Goal: Task Accomplishment & Management: Use online tool/utility

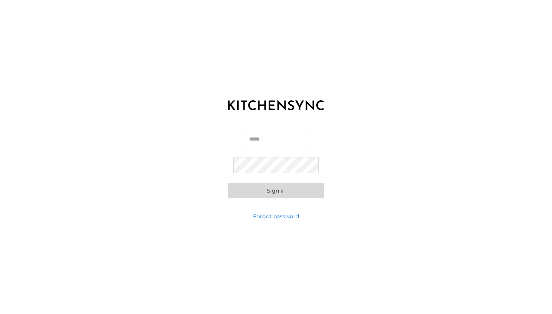
type input "**********"
click at [276, 191] on button "Sign in" at bounding box center [276, 190] width 96 height 15
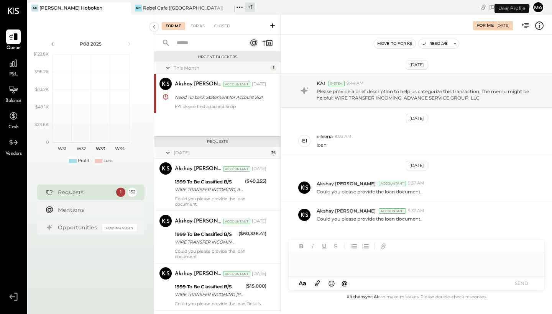
scroll to position [1, 0]
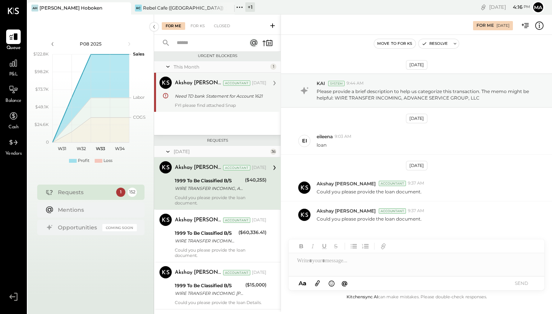
click at [214, 111] on div "Akshay [PERSON_NAME] Accountant Akshay [PERSON_NAME] Accountant [DATE] Need TD …" at bounding box center [217, 92] width 126 height 39
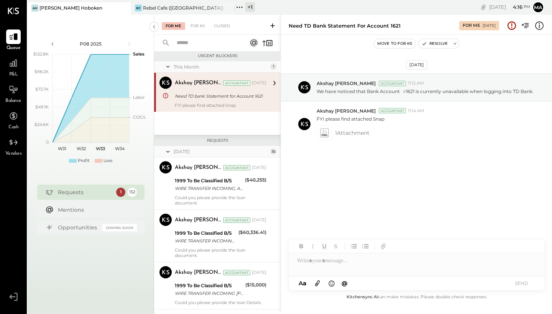
click at [357, 284] on div "A a @ Use Shift + Return to send the message SEND" at bounding box center [415, 284] width 255 height 14
click at [369, 282] on div "A a @ Use Shift + Return to send the message SEND" at bounding box center [415, 284] width 255 height 14
click at [403, 247] on div at bounding box center [415, 246] width 255 height 14
click at [359, 200] on div "[DATE] [PERSON_NAME] Accountant 11:12 AM We have noticed that Bank Account # 16…" at bounding box center [416, 129] width 271 height 150
click at [354, 268] on div at bounding box center [415, 260] width 255 height 15
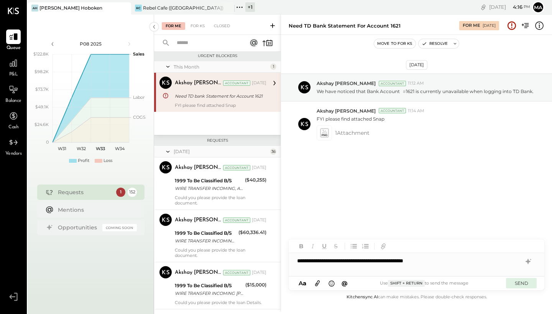
click at [523, 284] on button "SEND" at bounding box center [521, 283] width 31 height 10
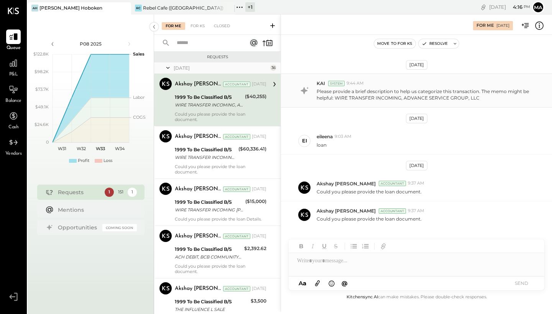
click at [380, 98] on p "Please provide a brief description to help us categorize this transaction. The …" at bounding box center [425, 94] width 218 height 13
click at [352, 265] on div at bounding box center [415, 264] width 255 height 23
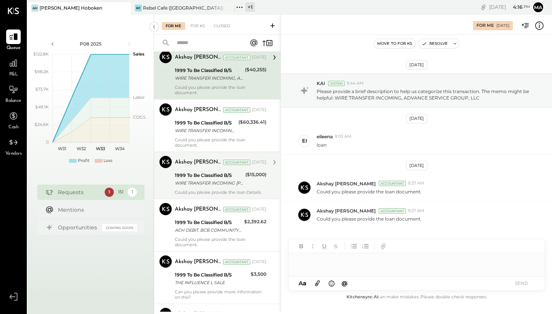
scroll to position [50, 0]
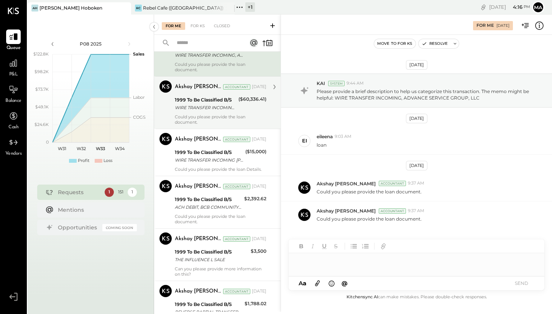
click at [215, 108] on div "WIRE TRANSFER INCOMING ADVANCE SERVICE GROUP LLC" at bounding box center [205, 108] width 61 height 8
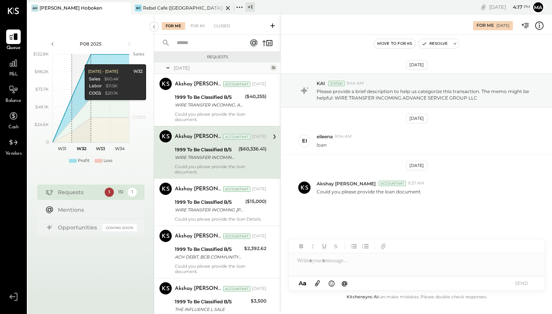
click at [172, 8] on div "Rebel Cafe ([GEOGRAPHIC_DATA])" at bounding box center [183, 8] width 80 height 7
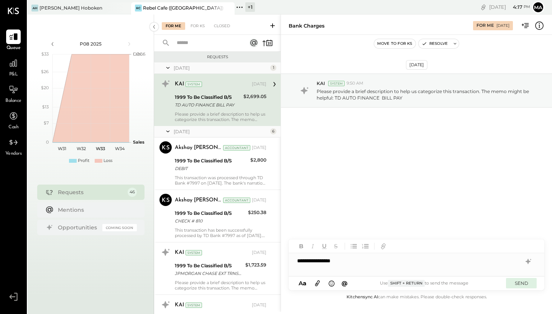
click at [520, 284] on button "SEND" at bounding box center [521, 283] width 31 height 10
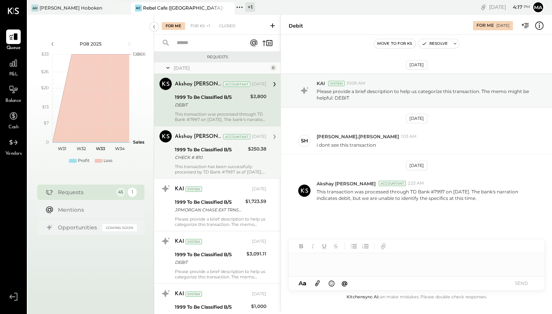
click at [203, 157] on div "CHECK # 810" at bounding box center [210, 158] width 71 height 8
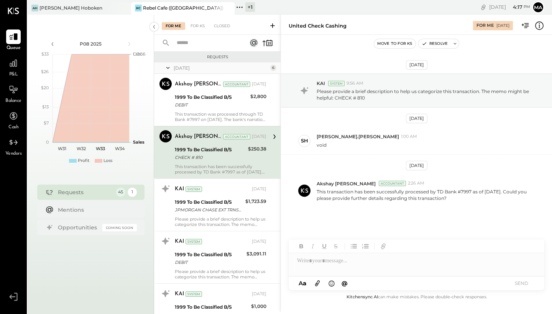
click at [18, 74] on span "P&L" at bounding box center [13, 74] width 9 height 7
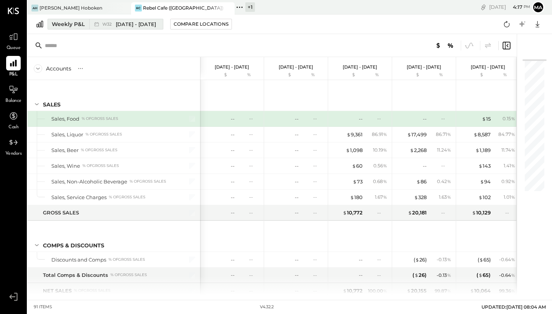
click at [139, 27] on span "[DATE] - [DATE]" at bounding box center [136, 24] width 40 height 7
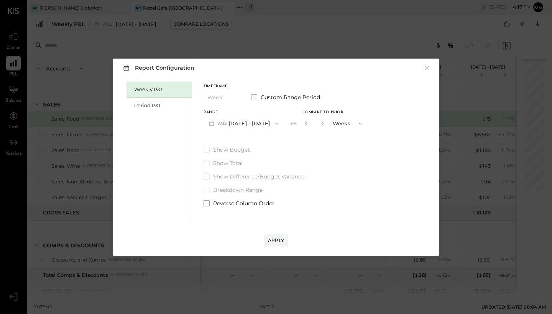
click at [254, 97] on span at bounding box center [254, 97] width 6 height 6
click at [210, 123] on icon "button" at bounding box center [211, 123] width 5 height 4
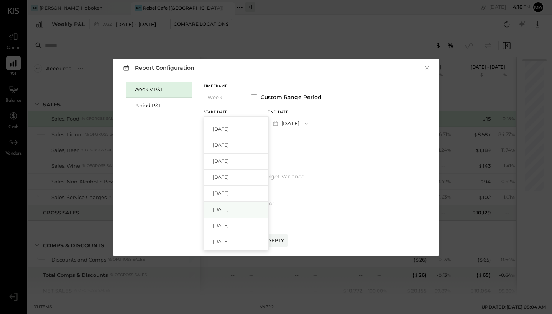
scroll to position [229, 0]
click at [226, 198] on div "[DATE]" at bounding box center [236, 202] width 64 height 16
click at [278, 122] on icon "button" at bounding box center [275, 123] width 5 height 4
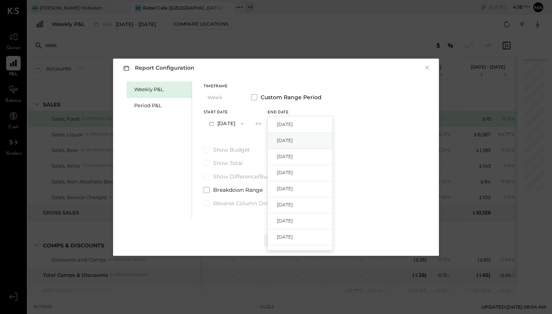
click at [294, 145] on div "[DATE]" at bounding box center [300, 141] width 64 height 16
click at [269, 241] on div "Apply" at bounding box center [276, 240] width 16 height 7
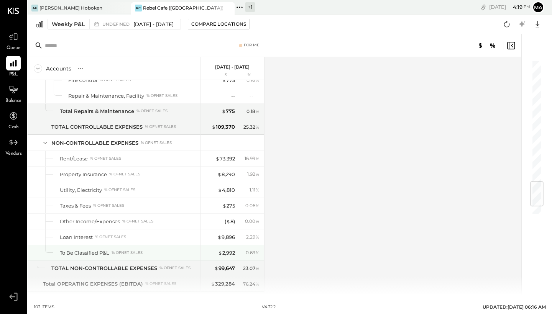
scroll to position [1032, 0]
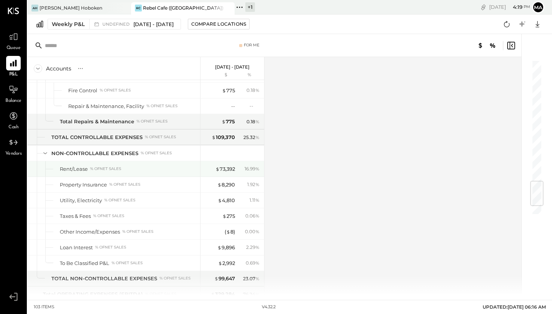
click at [220, 165] on div "$ 73,392 16.99 %" at bounding box center [232, 168] width 57 height 15
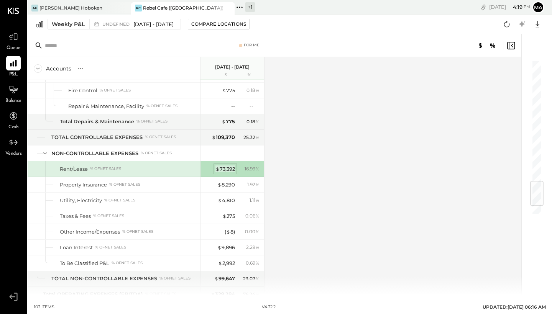
click at [223, 170] on div "$ 73,392" at bounding box center [225, 168] width 20 height 7
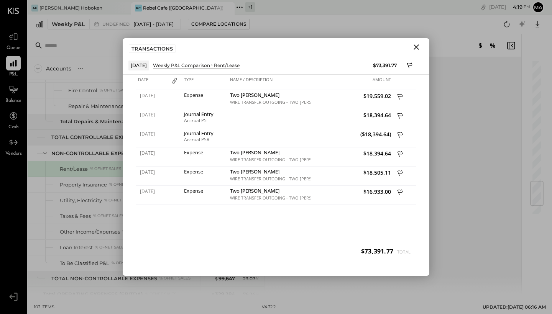
click at [415, 46] on icon "Close" at bounding box center [415, 47] width 9 height 9
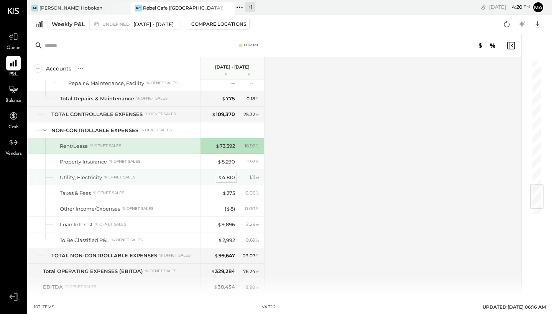
scroll to position [1090, 0]
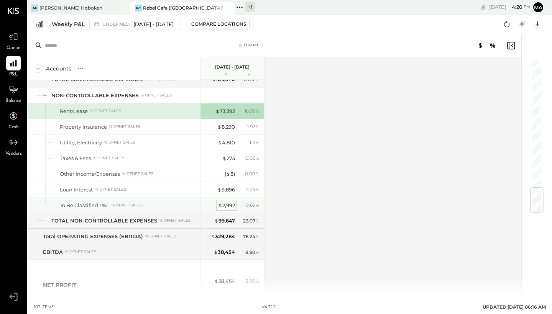
click at [234, 204] on div "$ 2,992" at bounding box center [226, 205] width 17 height 7
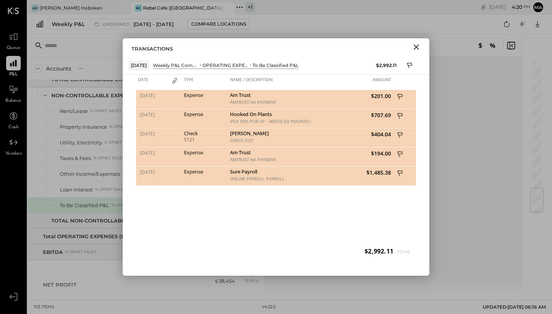
click at [270, 115] on div "Hooked On Plants" at bounding box center [269, 114] width 79 height 7
click at [353, 117] on span "$707.69" at bounding box center [351, 114] width 79 height 7
click at [400, 114] on icon at bounding box center [399, 116] width 5 height 6
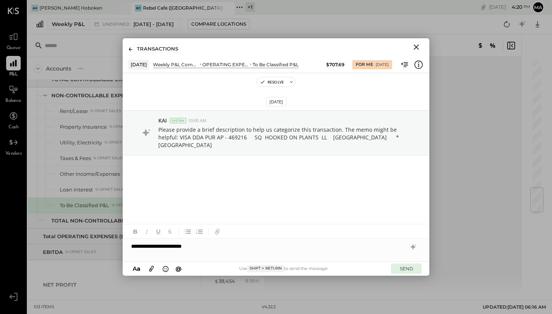
click at [398, 269] on button "SEND" at bounding box center [406, 269] width 31 height 10
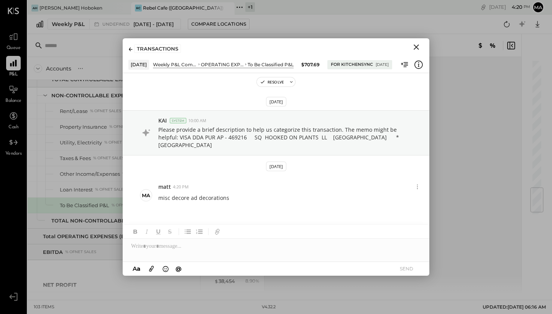
click at [417, 47] on icon "Close" at bounding box center [415, 47] width 9 height 9
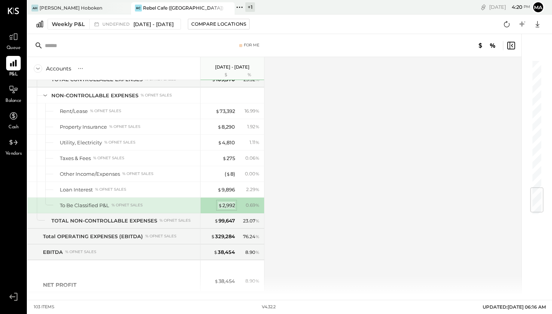
click at [229, 202] on div "$ 2,992" at bounding box center [226, 205] width 17 height 7
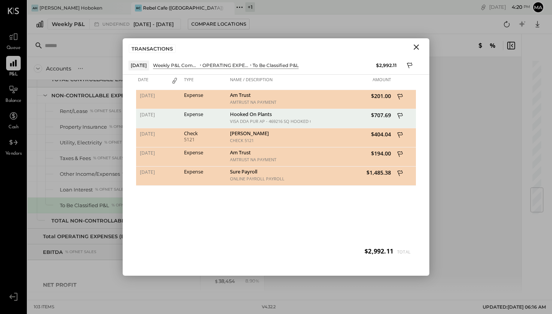
click at [399, 172] on icon at bounding box center [400, 174] width 7 height 10
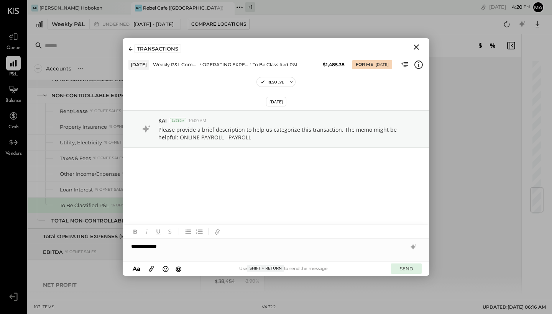
click at [407, 271] on button "SEND" at bounding box center [406, 269] width 31 height 10
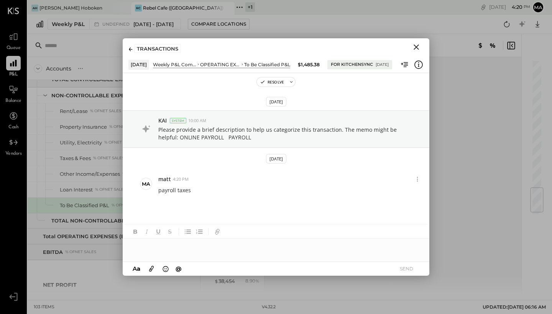
click at [417, 44] on icon "Close" at bounding box center [415, 47] width 9 height 9
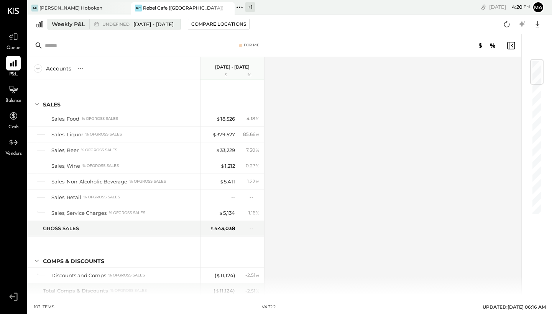
click at [164, 23] on span "[DATE] - [DATE]" at bounding box center [153, 24] width 40 height 7
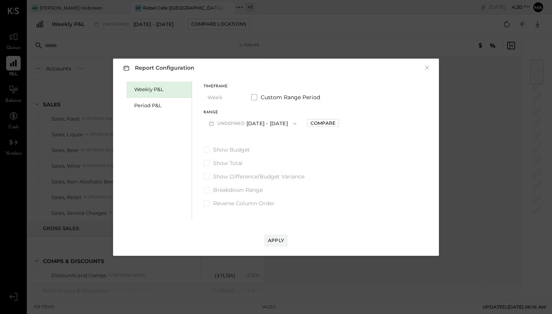
click at [298, 125] on icon "button" at bounding box center [295, 124] width 6 height 6
click at [287, 115] on div "Range undefined [DATE] - [DATE] W33 [DATE] - [DATE] W32 [DATE] - [DATE] W31 [DA…" at bounding box center [252, 121] width 98 height 20
click at [255, 98] on span at bounding box center [254, 97] width 6 height 6
click at [245, 125] on icon "button" at bounding box center [242, 124] width 6 height 6
click at [240, 108] on div "Timeframe Week Custom Range Period Start Date [DATE] [DATE] [DATE] [DATE] [DATE…" at bounding box center [262, 108] width 118 height 46
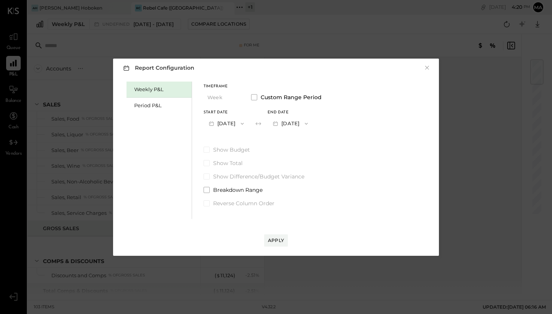
click at [212, 124] on icon "button" at bounding box center [211, 124] width 8 height 8
click at [231, 201] on div "[DATE]" at bounding box center [236, 208] width 64 height 16
click at [272, 238] on div "Apply" at bounding box center [276, 240] width 16 height 7
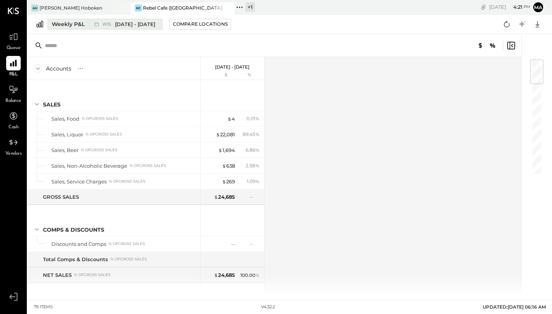
click at [134, 23] on span "[DATE] - [DATE]" at bounding box center [135, 24] width 40 height 7
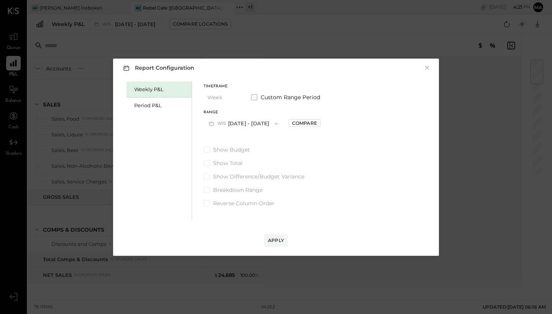
click at [254, 97] on span at bounding box center [254, 97] width 6 height 6
click at [309, 123] on span "button" at bounding box center [304, 124] width 10 height 6
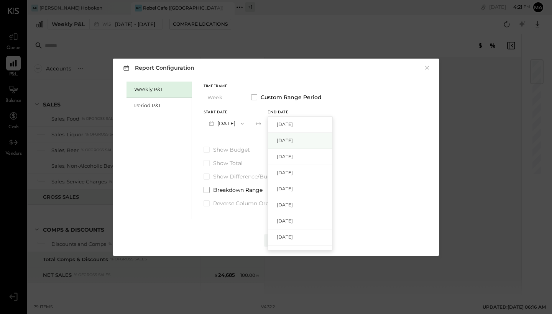
click at [293, 142] on span "[DATE]" at bounding box center [285, 140] width 16 height 7
click at [277, 239] on div "Apply" at bounding box center [276, 240] width 16 height 7
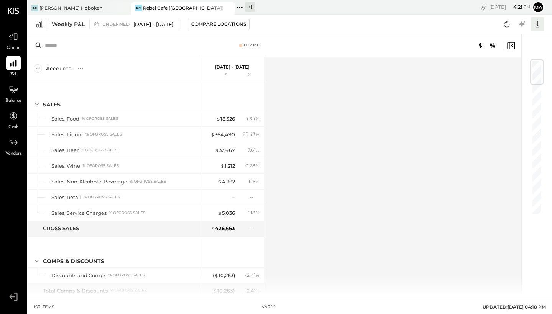
click at [537, 22] on icon at bounding box center [537, 24] width 4 height 7
click at [505, 70] on div "Excel" at bounding box center [513, 69] width 61 height 16
